Goal: Information Seeking & Learning: Learn about a topic

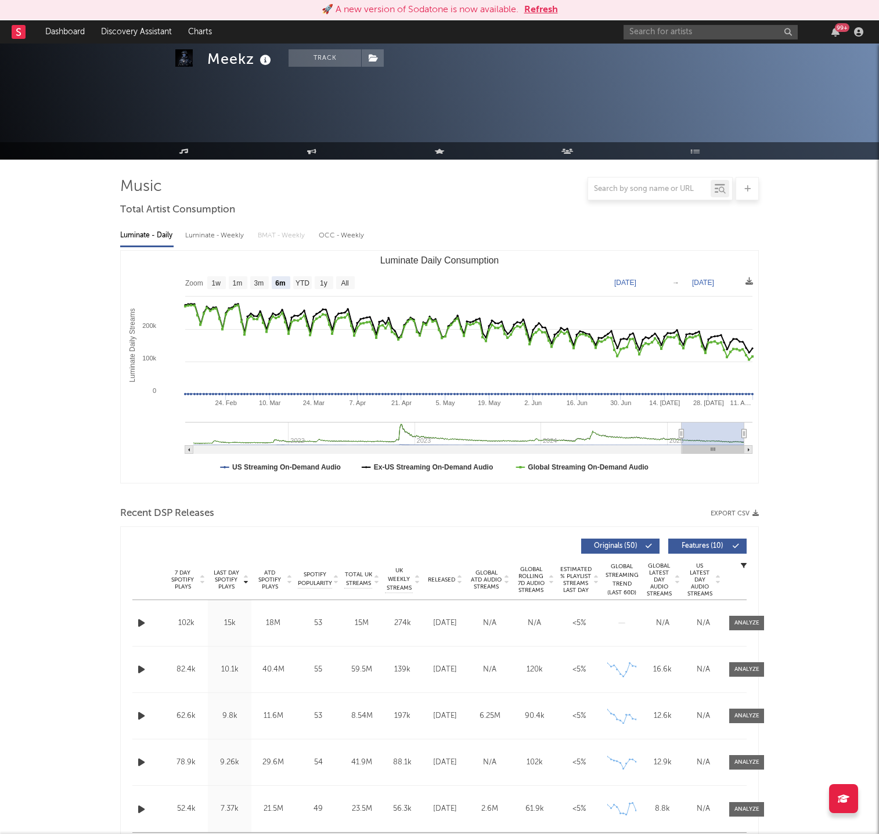
select select "6m"
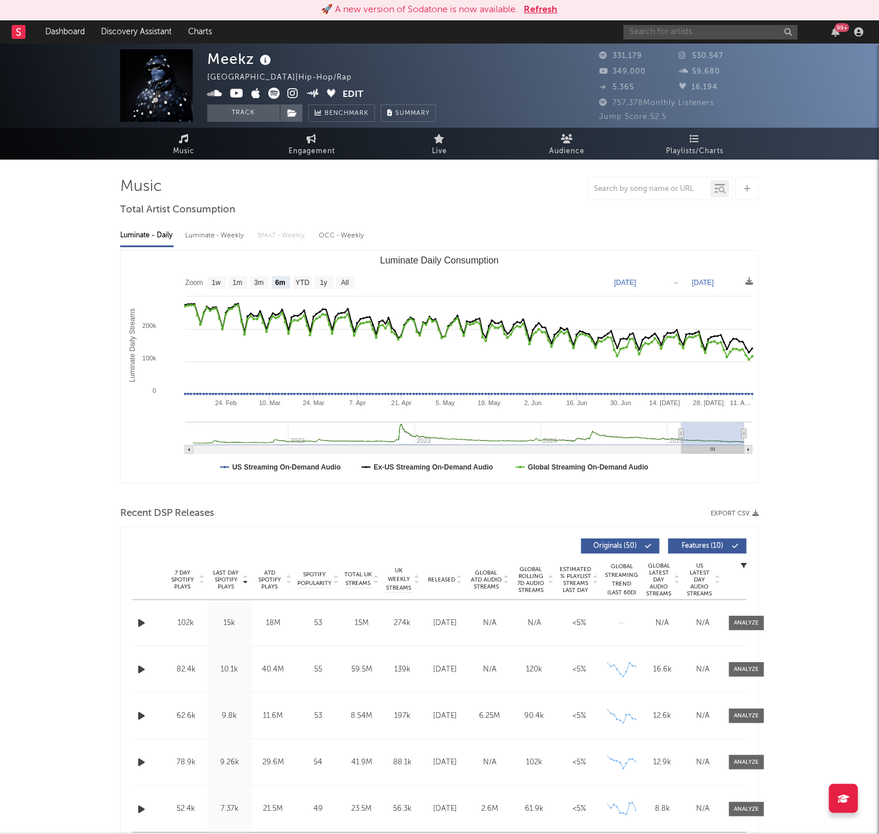
click at [663, 34] on input "text" at bounding box center [711, 32] width 174 height 15
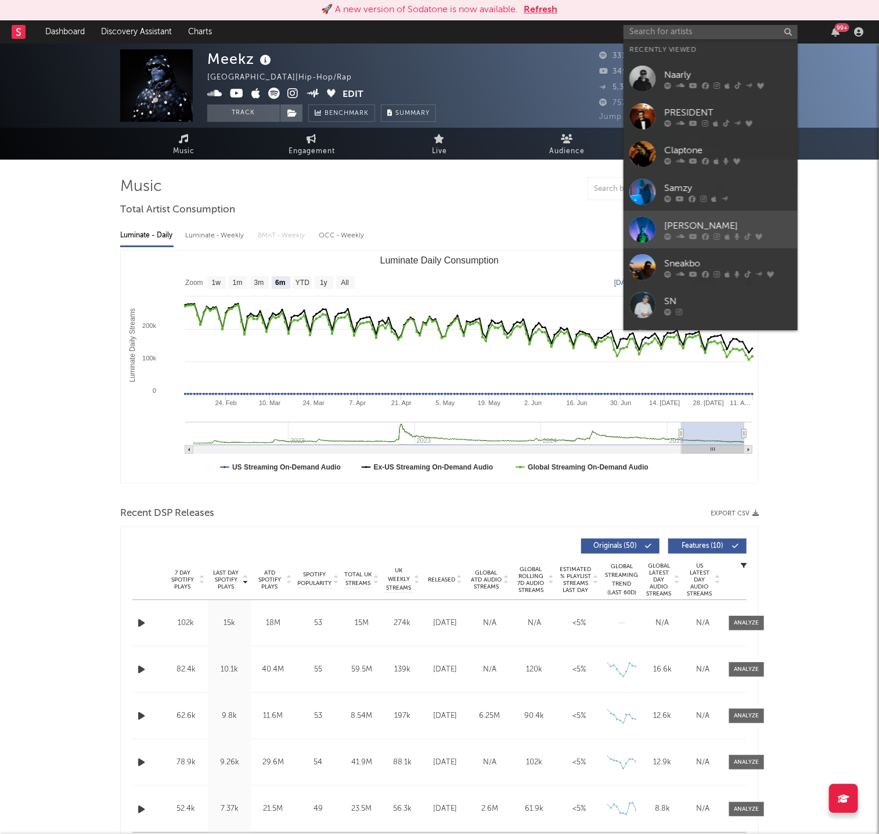
click at [696, 239] on icon at bounding box center [693, 236] width 8 height 7
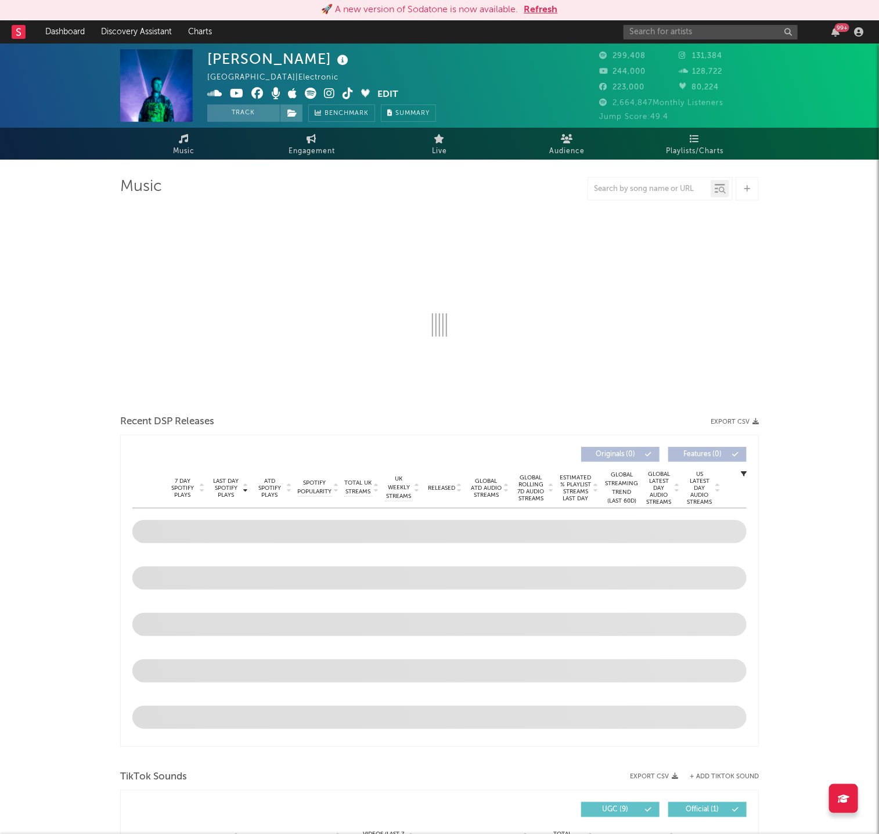
select select "6m"
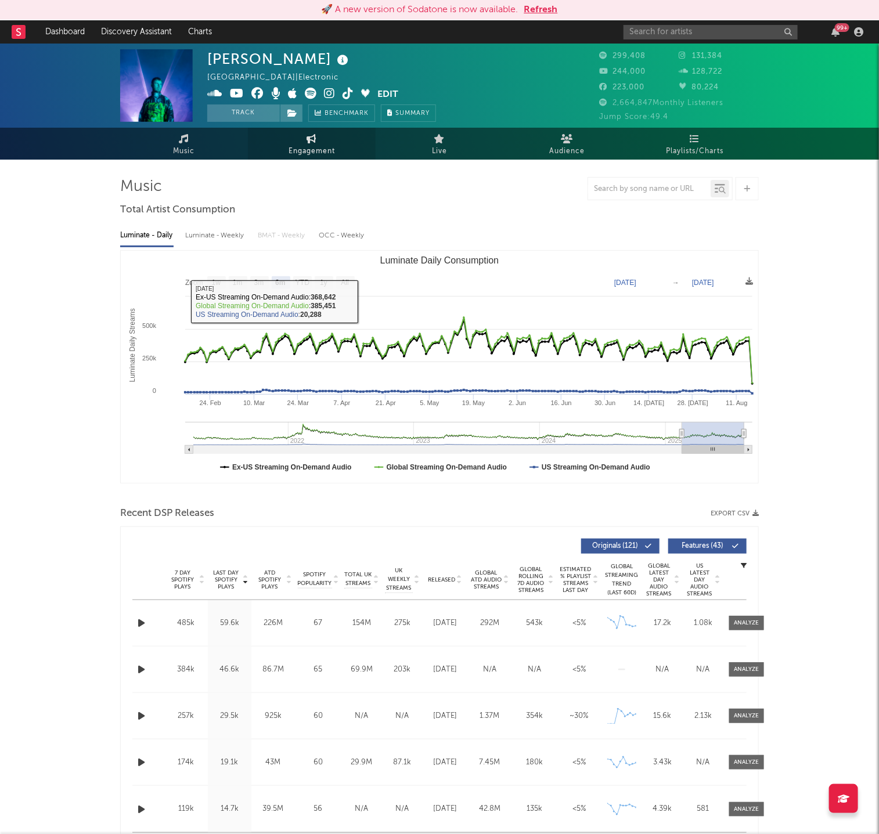
click at [304, 141] on link "Engagement" at bounding box center [312, 144] width 128 height 32
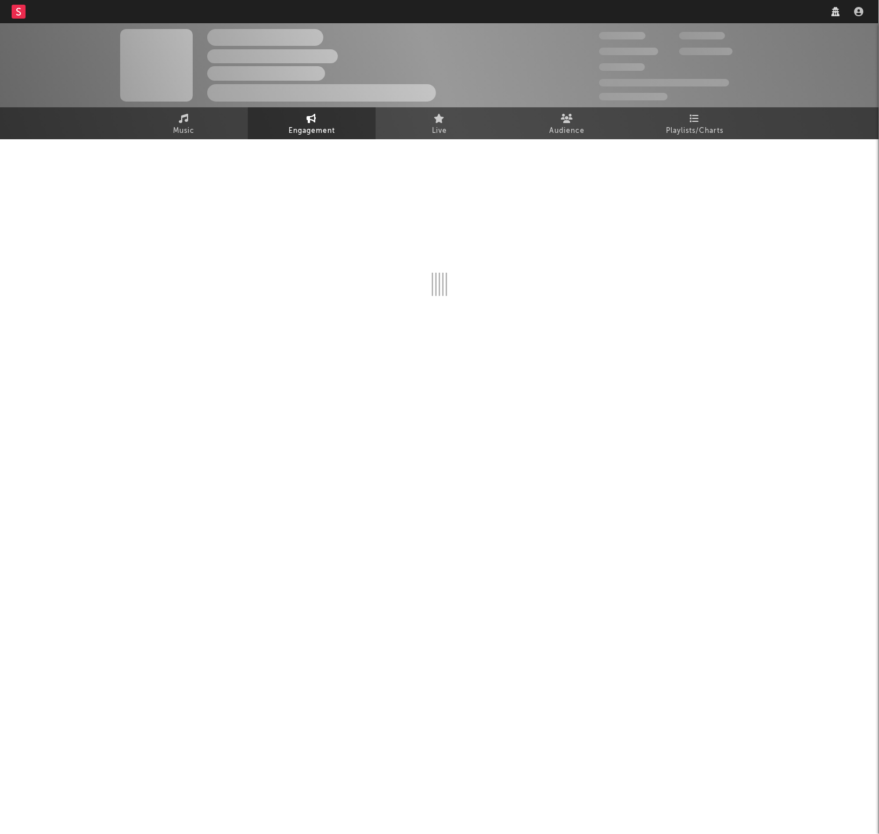
select select "1w"
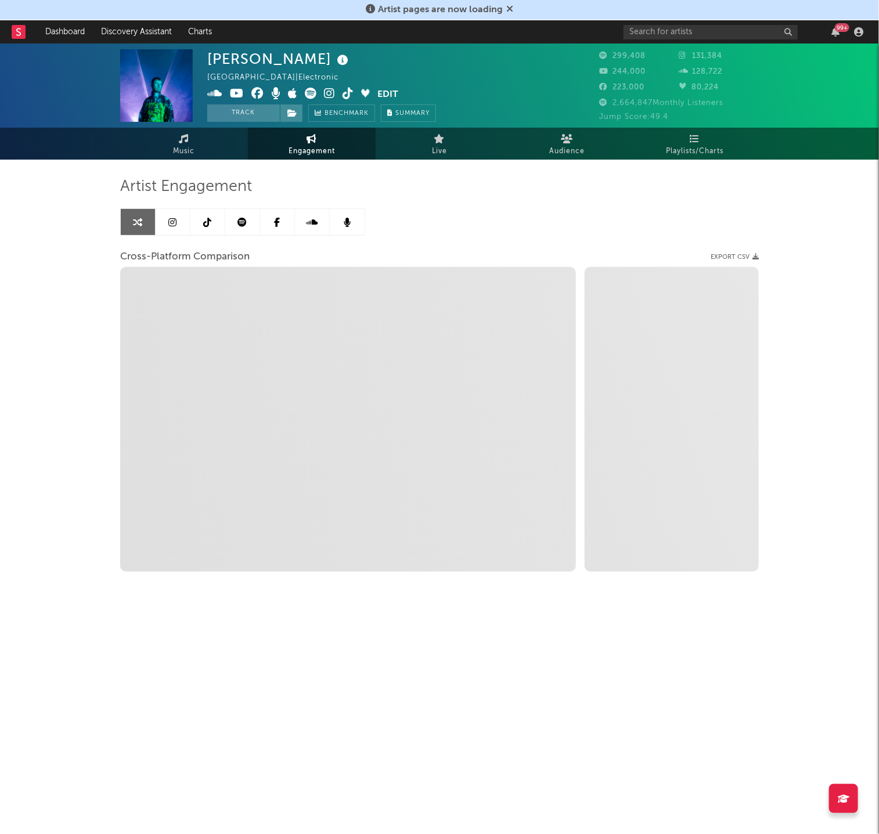
select select "1m"
